Goal: Task Accomplishment & Management: Use online tool/utility

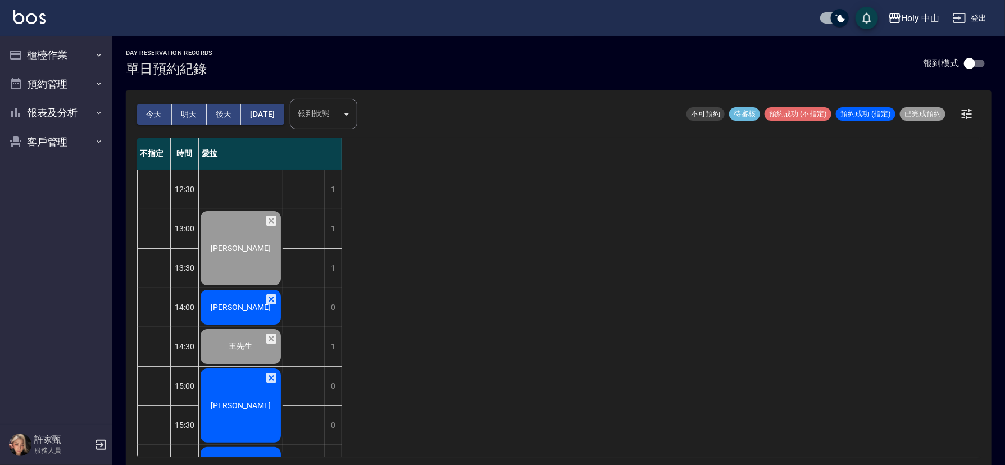
click at [233, 303] on span "[PERSON_NAME]" at bounding box center [240, 307] width 65 height 9
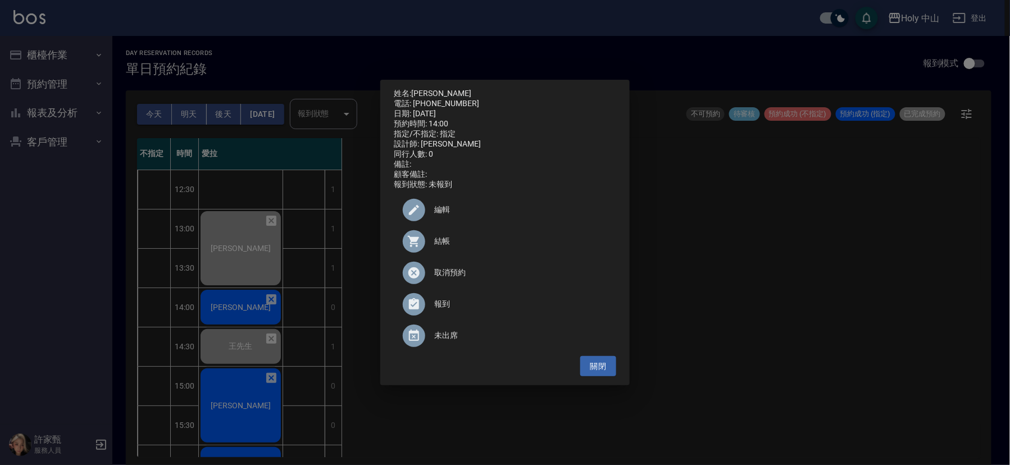
click at [435, 243] on span "結帳" at bounding box center [520, 241] width 173 height 12
click at [748, 234] on div "姓名: [PERSON_NAME] 電話: [PHONE_NUMBER] 日期: [DATE] 預約時間: 14:00 指定/不指定: 指定 設計師: 愛拉 …" at bounding box center [505, 232] width 1010 height 465
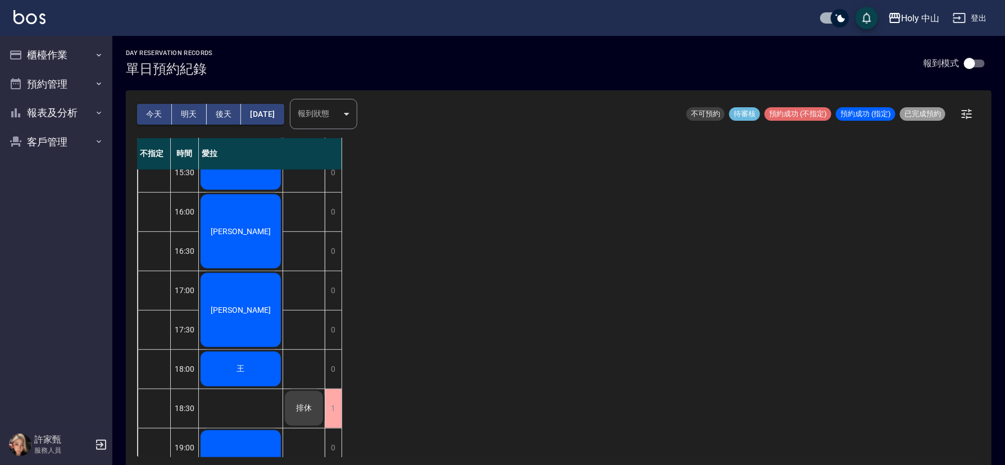
scroll to position [84, 0]
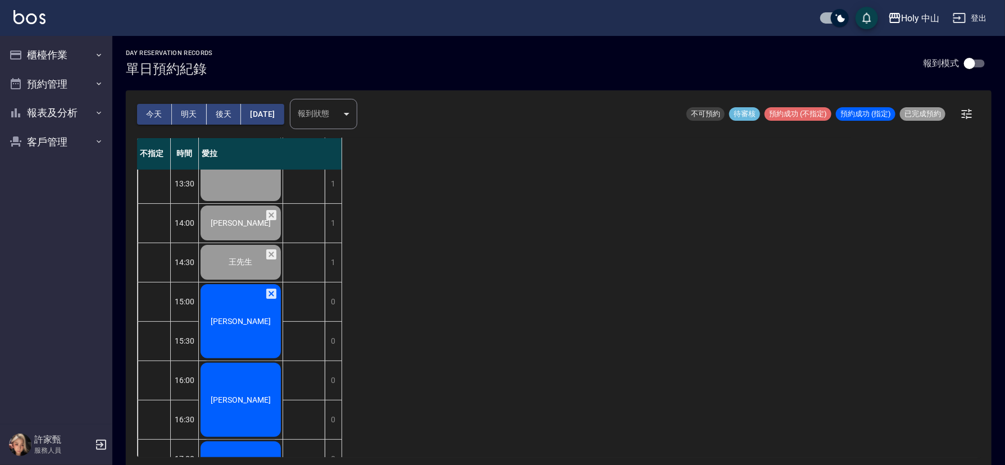
click at [225, 312] on div "[PERSON_NAME]" at bounding box center [241, 322] width 84 height 78
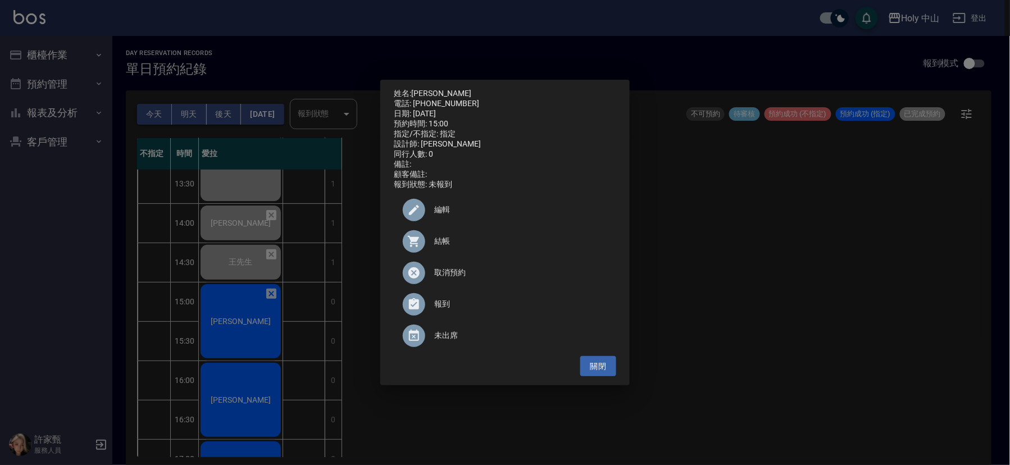
click at [439, 252] on div "結帳" at bounding box center [505, 241] width 222 height 31
click at [769, 221] on div "姓名: [PERSON_NAME] 電話: [PHONE_NUMBER] 日期: [DATE] 預約時間: 15:00 指定/不指定: 指定 設計師: 愛拉 …" at bounding box center [505, 232] width 1010 height 465
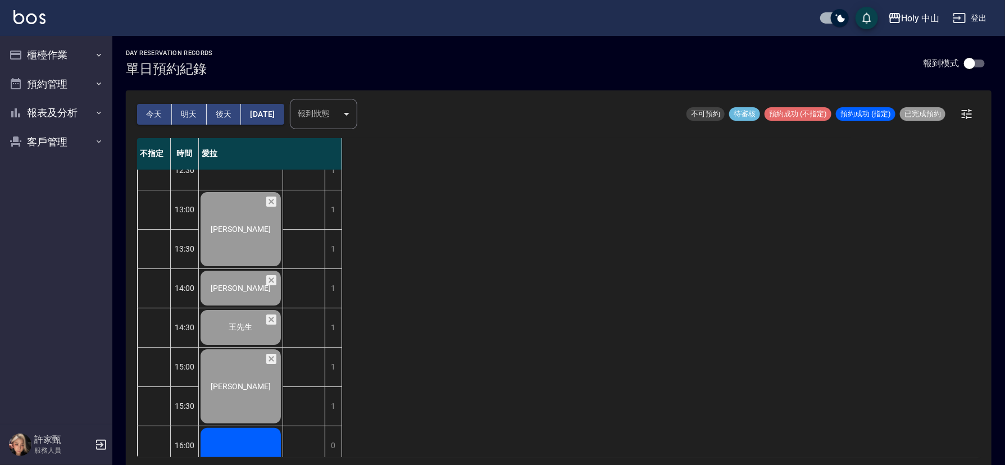
scroll to position [17, 0]
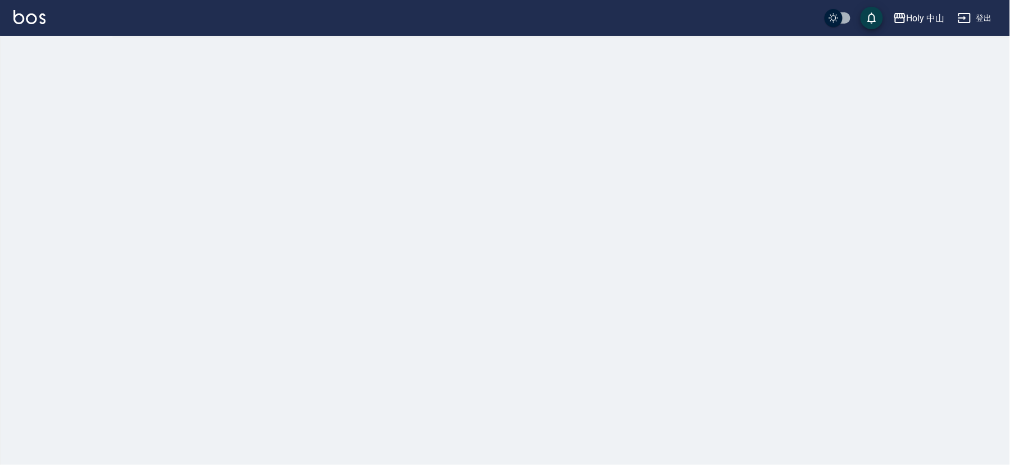
checkbox input "true"
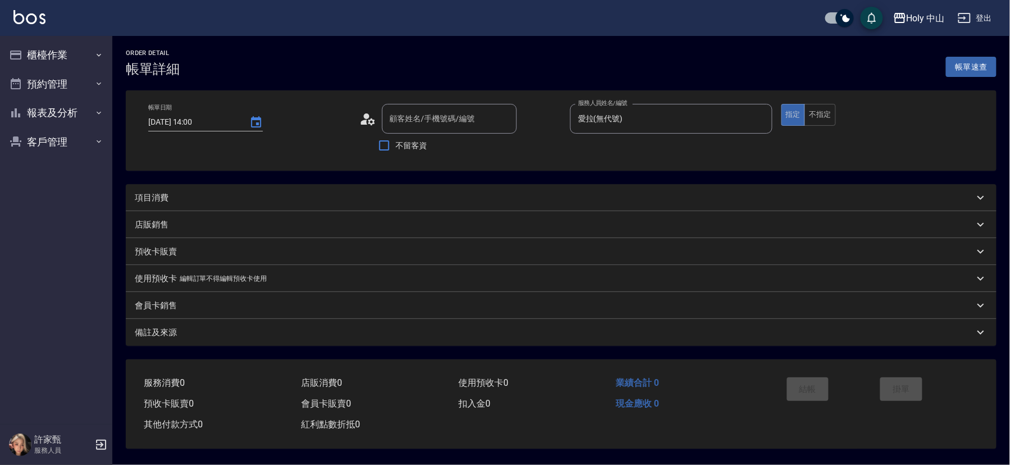
type input "2025/09/13 14:00"
type input "愛拉(無代號)"
click at [206, 190] on div "項目消費" at bounding box center [559, 197] width 866 height 27
type input "蔡長恩/0958514129/null"
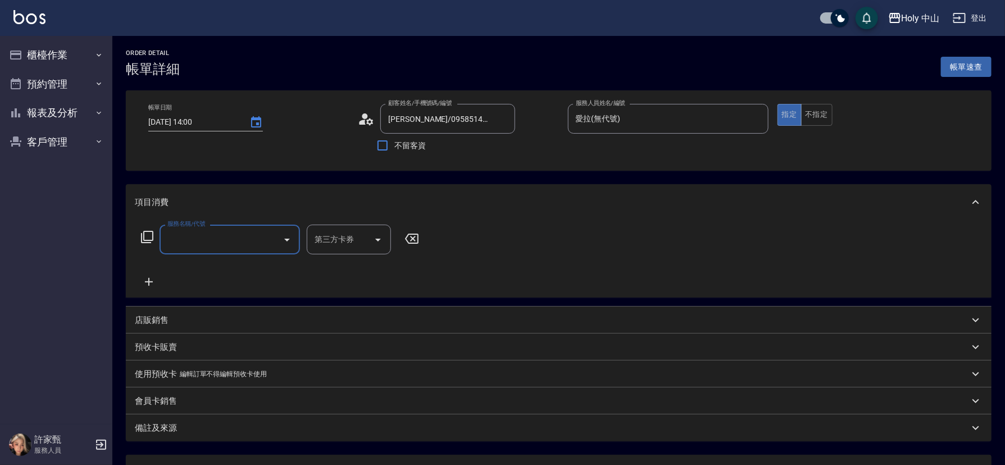
click at [260, 242] on input "服務名稱/代號" at bounding box center [221, 240] width 113 height 20
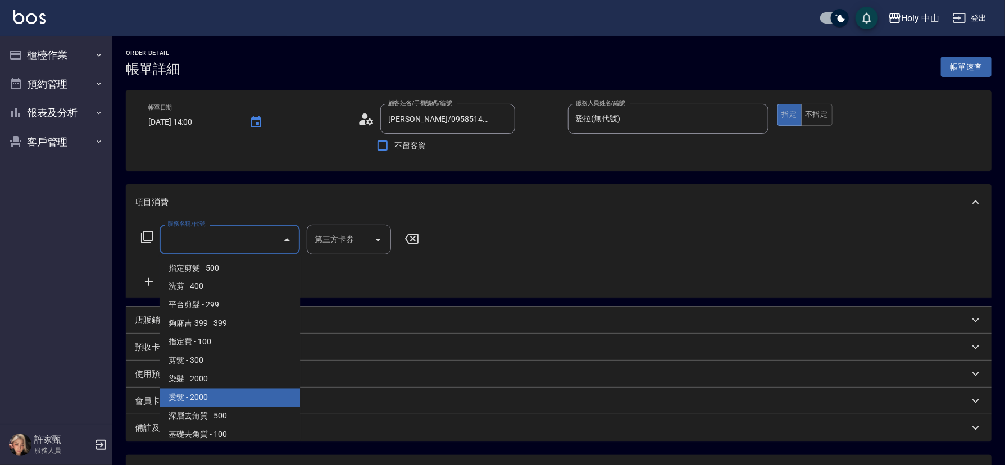
click at [212, 393] on span "燙髮 - 2000" at bounding box center [230, 398] width 140 height 19
type input "燙髮(P1)"
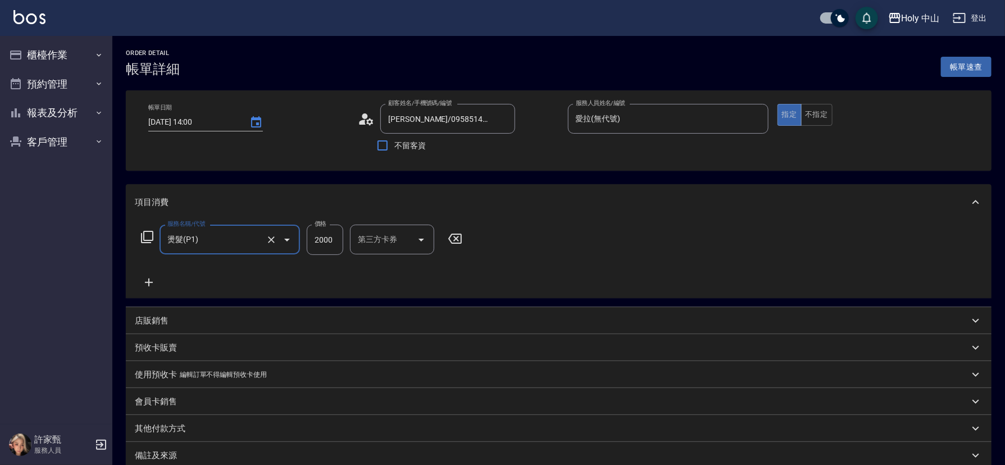
click at [329, 240] on input "2000" at bounding box center [325, 240] width 37 height 30
type input "1000"
click at [142, 282] on icon at bounding box center [149, 282] width 28 height 13
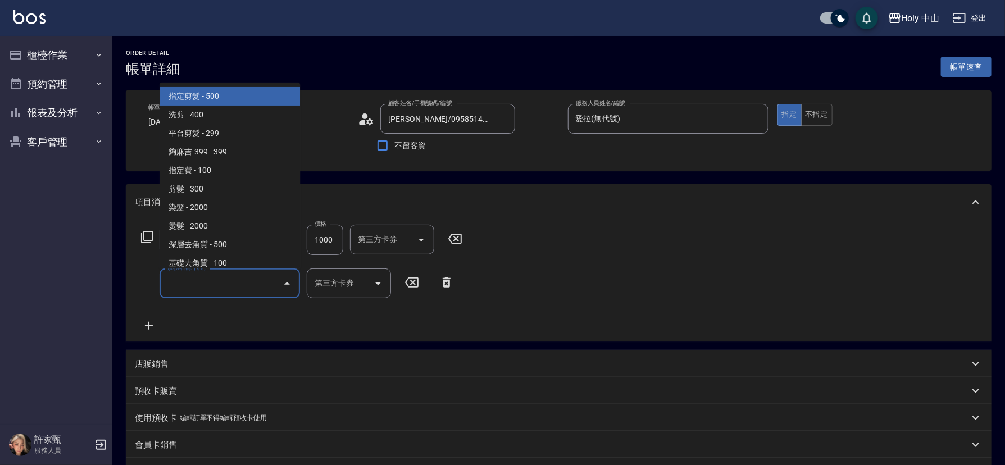
click at [271, 280] on input "服務名稱/代號" at bounding box center [221, 284] width 113 height 20
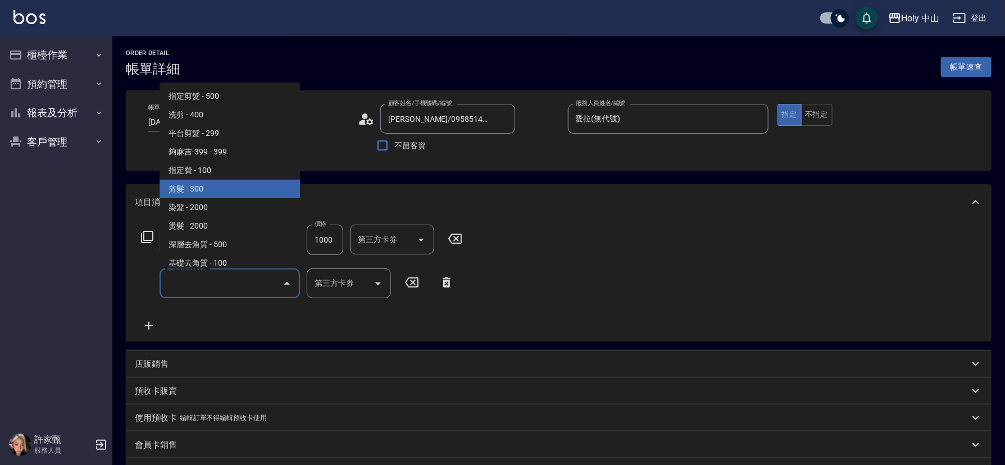
click at [224, 192] on span "剪髮 - 300" at bounding box center [230, 189] width 140 height 19
type input "剪髮(C02)"
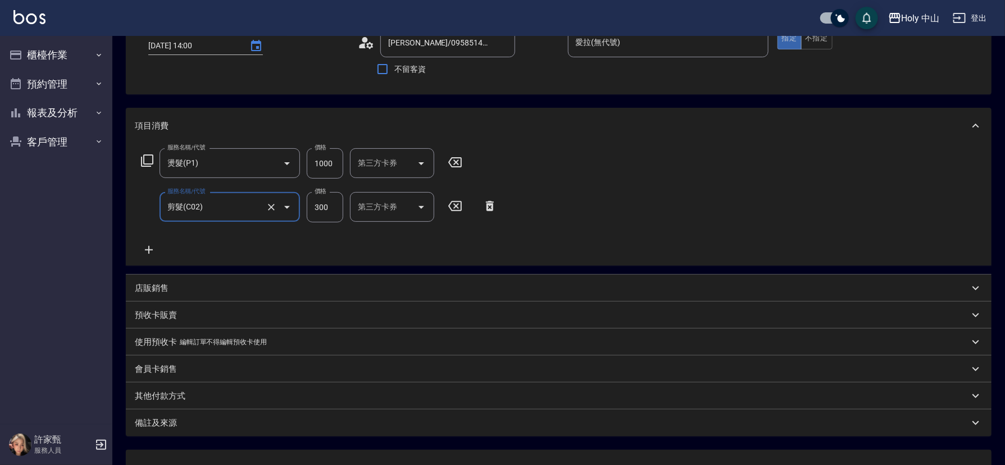
scroll to position [167, 0]
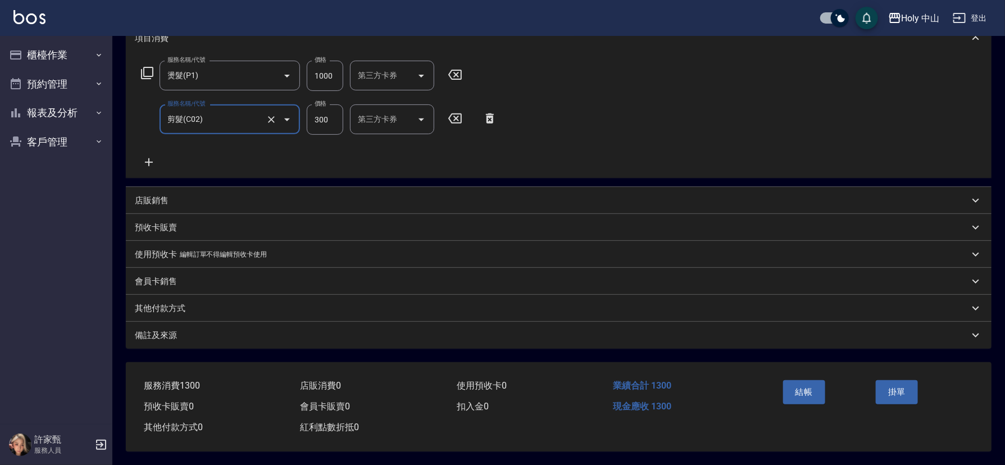
click at [405, 324] on div "備註及來源" at bounding box center [559, 335] width 866 height 27
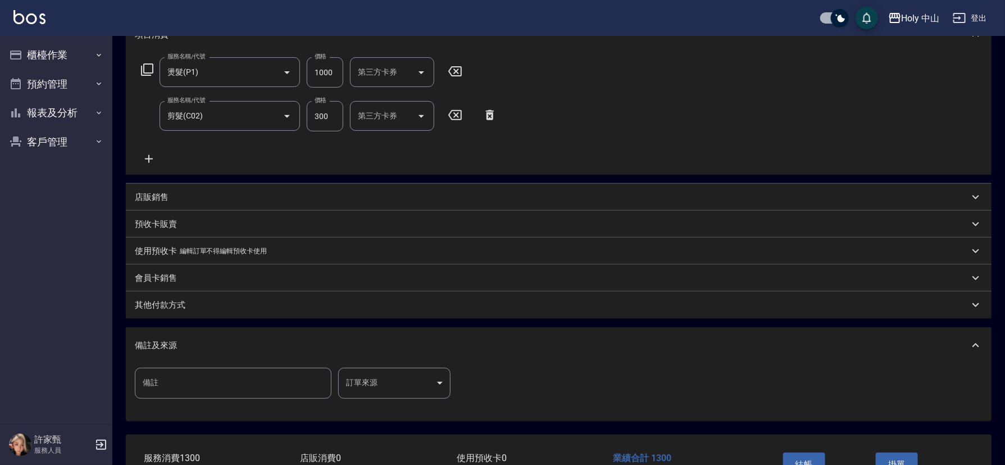
click at [358, 382] on body "Holy 中山 登出 櫃檯作業 打帳單 帳單列表 營業儀表板 現場電腦打卡 預約管理 預約管理 單日預約紀錄 單週預約紀錄 報表及分析 報表目錄 店家日報表 …" at bounding box center [502, 185] width 1005 height 705
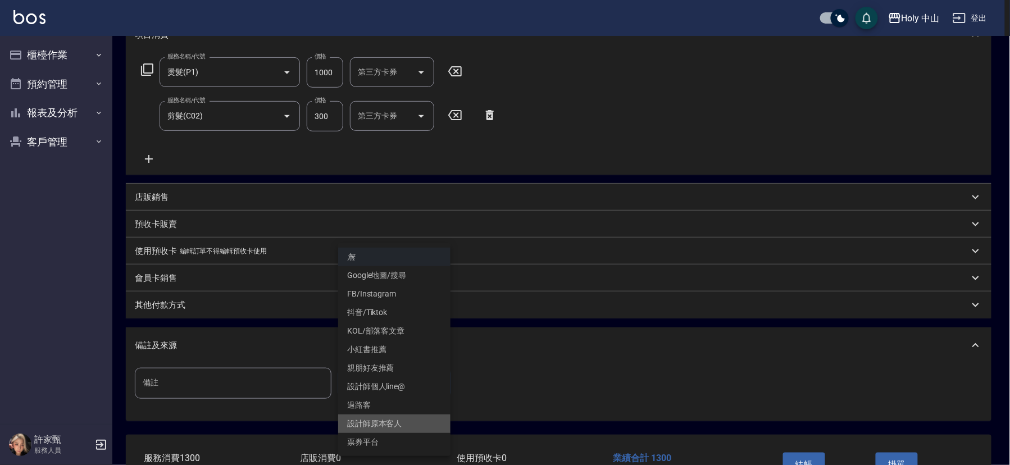
click at [387, 421] on li "設計師原本客人" at bounding box center [394, 424] width 112 height 19
type input "設計師原本客人"
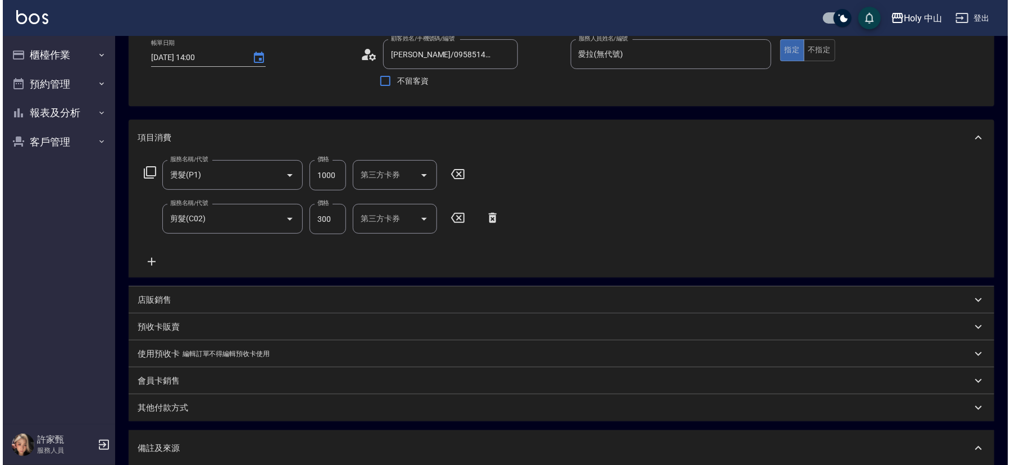
scroll to position [243, 0]
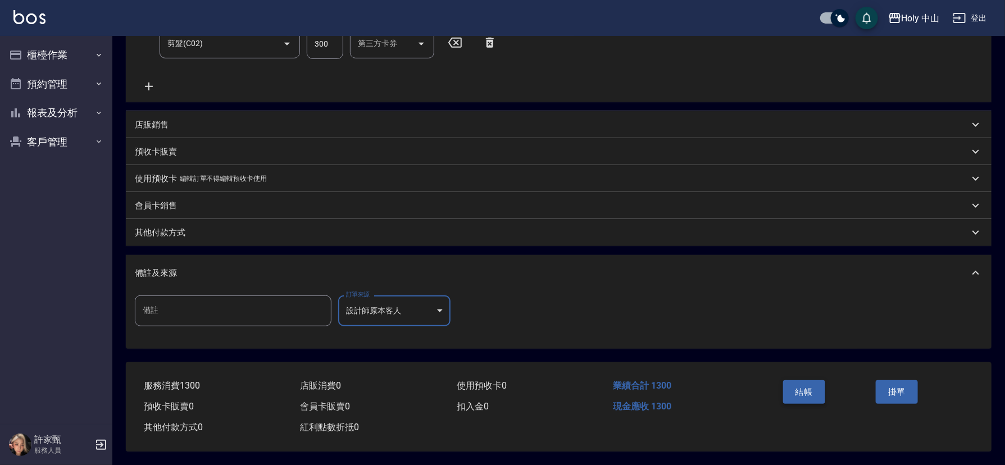
click at [796, 385] on button "結帳" at bounding box center [804, 392] width 42 height 24
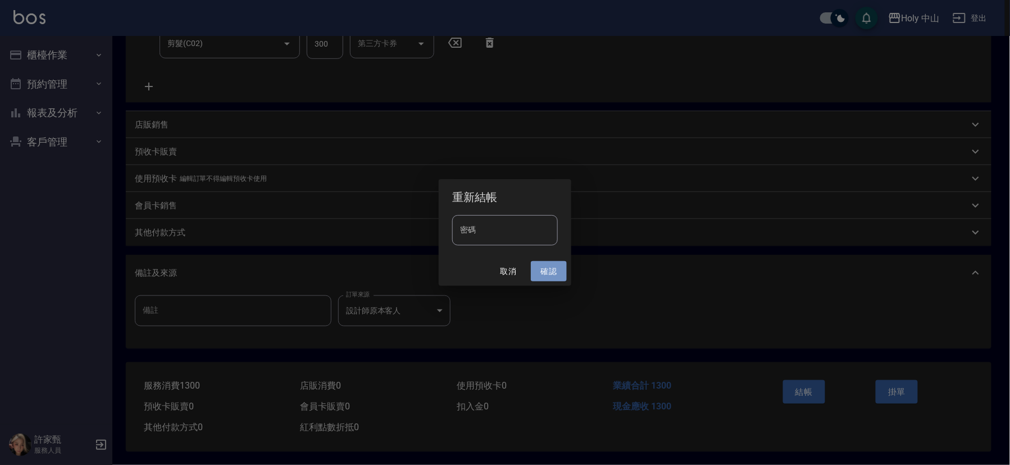
click at [549, 271] on button "確認" at bounding box center [549, 271] width 36 height 21
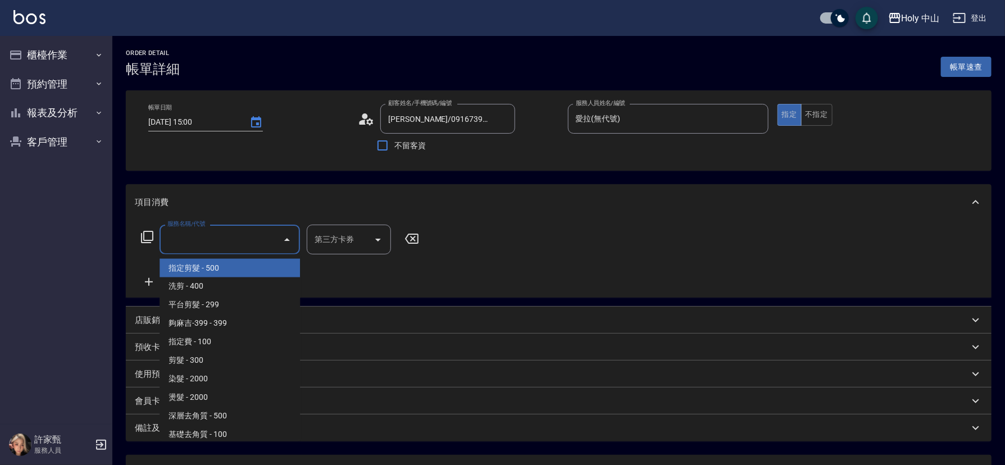
click at [245, 238] on input "服務名稱/代號" at bounding box center [221, 240] width 113 height 20
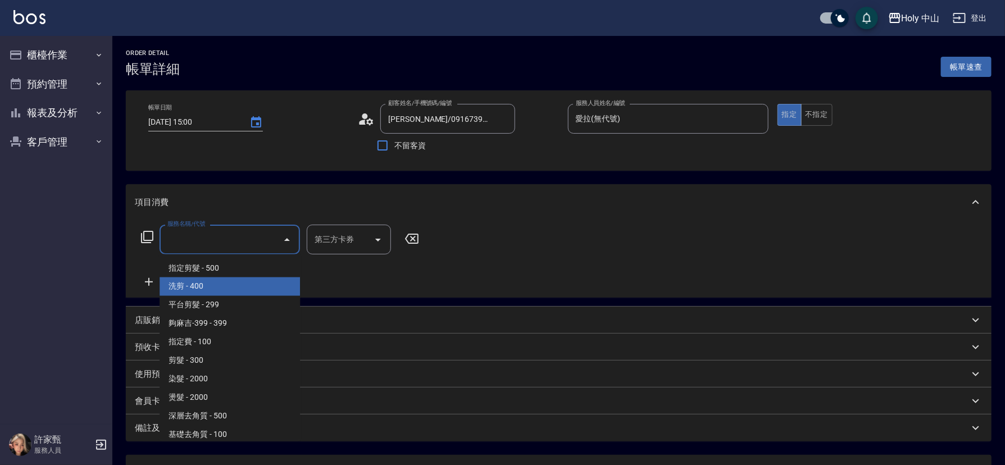
click at [246, 280] on span "洗剪 - 400" at bounding box center [230, 286] width 140 height 19
type input "洗剪(3)"
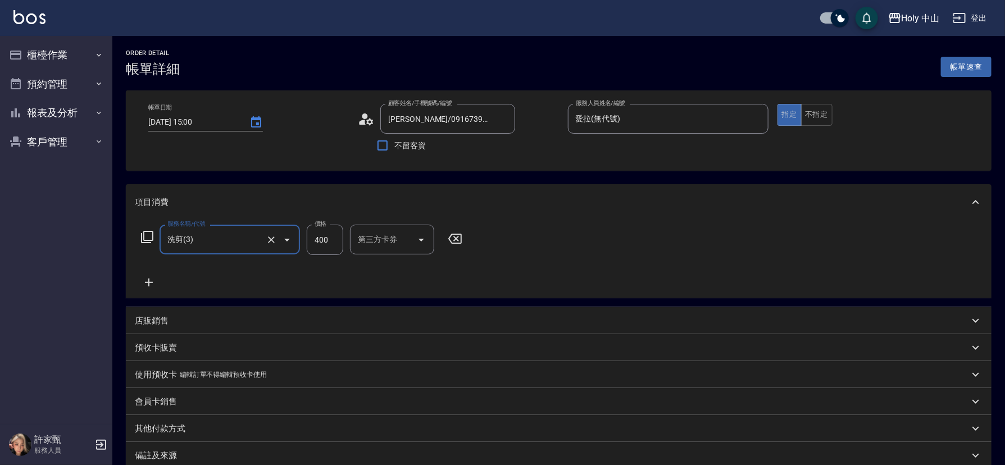
click at [326, 234] on input "400" at bounding box center [325, 240] width 37 height 30
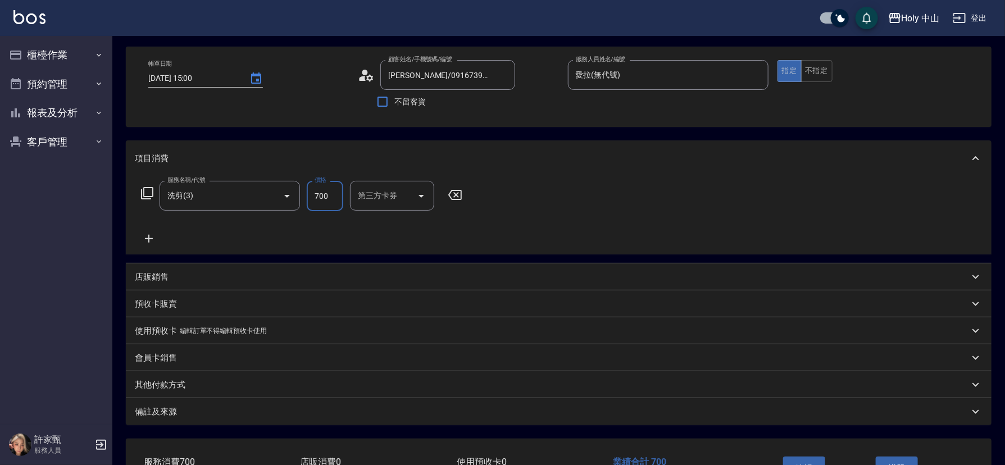
scroll to position [124, 0]
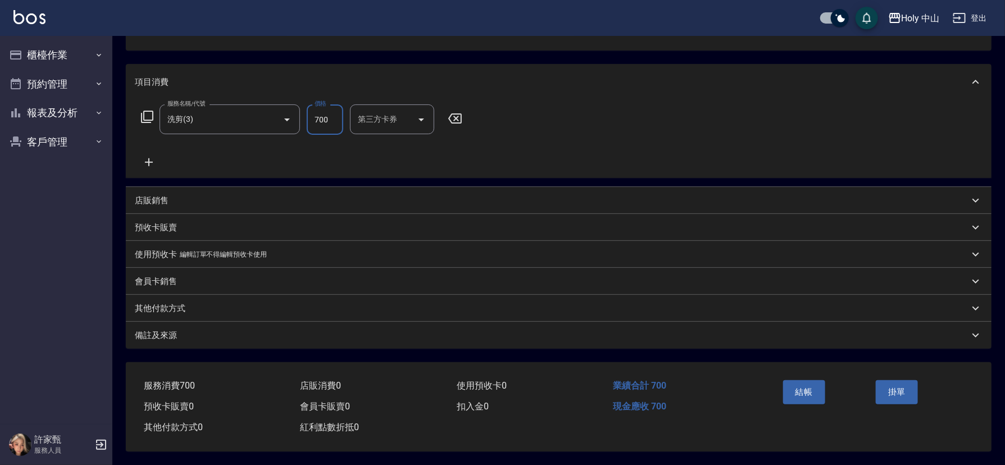
type input "700"
click at [489, 333] on div "備註及來源" at bounding box center [552, 336] width 834 height 12
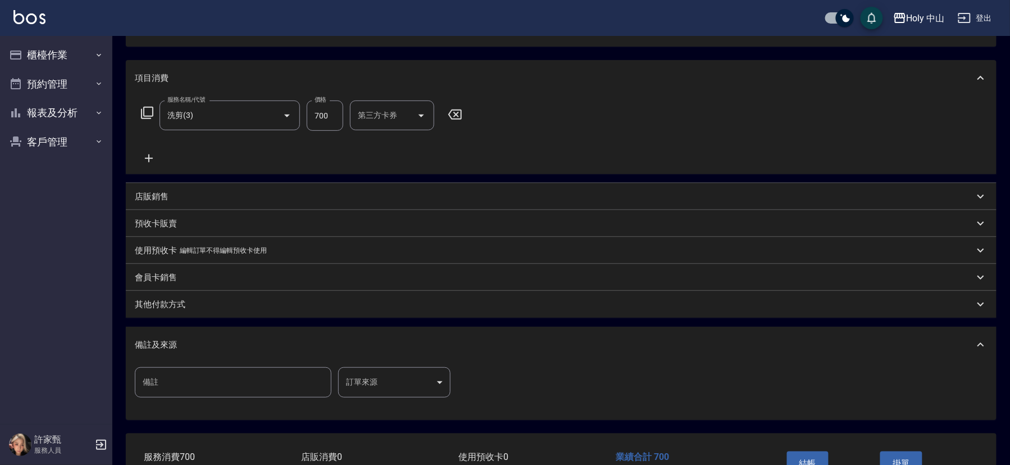
click at [364, 385] on body "Holy 中山 登出 櫃檯作業 打帳單 帳單列表 營業儀表板 現場電腦打卡 預約管理 預約管理 單日預約紀錄 單週預約紀錄 報表及分析 報表目錄 店家日報表 …" at bounding box center [505, 206] width 1010 height 661
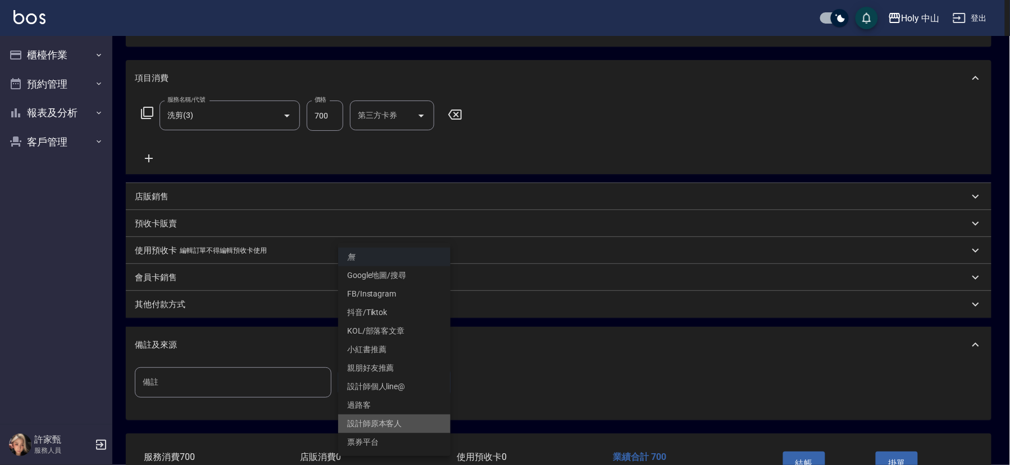
click at [382, 422] on li "設計師原本客人" at bounding box center [394, 424] width 112 height 19
type input "設計師原本客人"
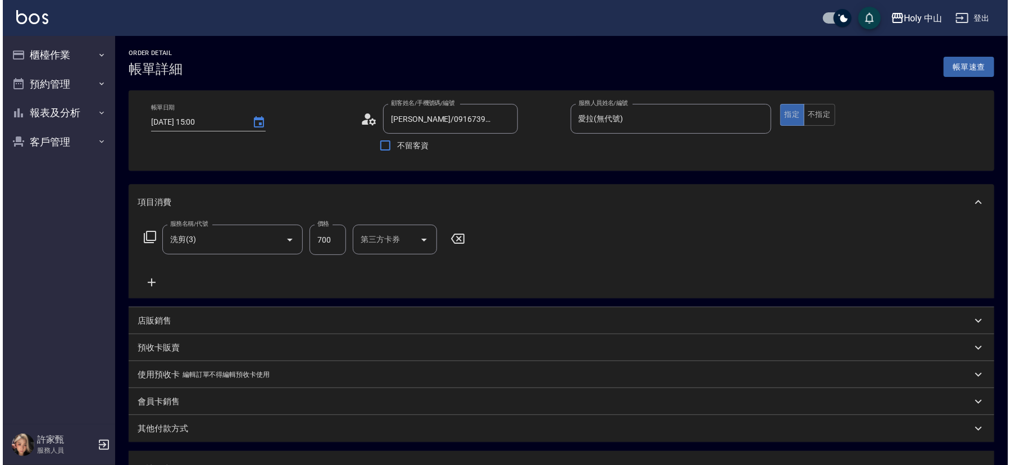
scroll to position [199, 0]
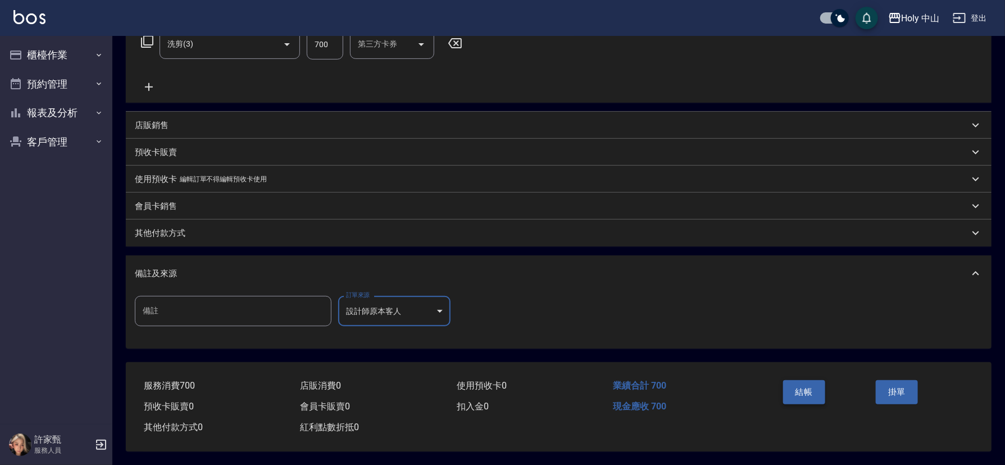
click at [805, 388] on button "結帳" at bounding box center [804, 392] width 42 height 24
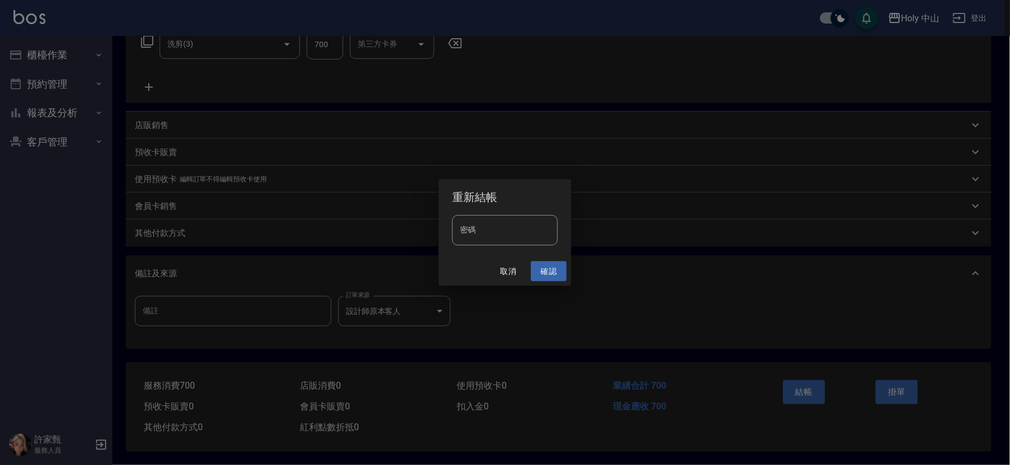
click at [536, 271] on button "確認" at bounding box center [549, 271] width 36 height 21
